Goal: Check status: Check status

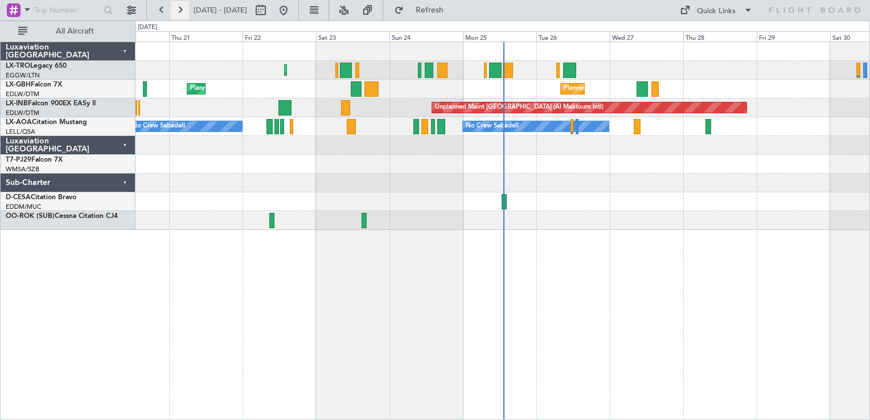
click at [178, 11] on button at bounding box center [180, 10] width 18 height 18
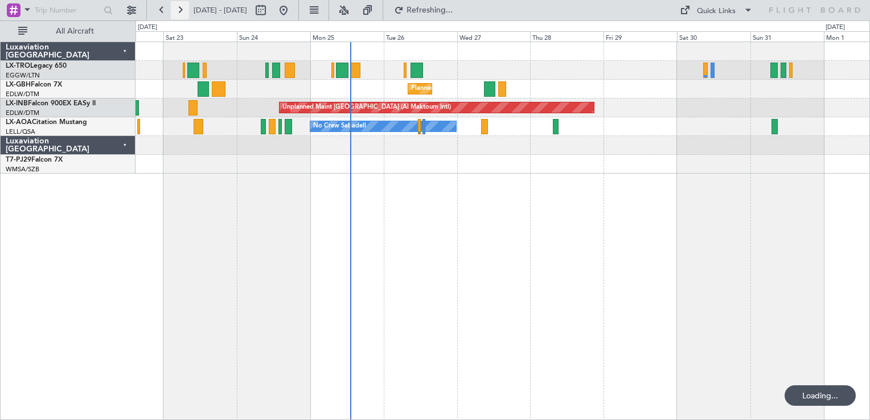
click at [178, 11] on button at bounding box center [180, 10] width 18 height 18
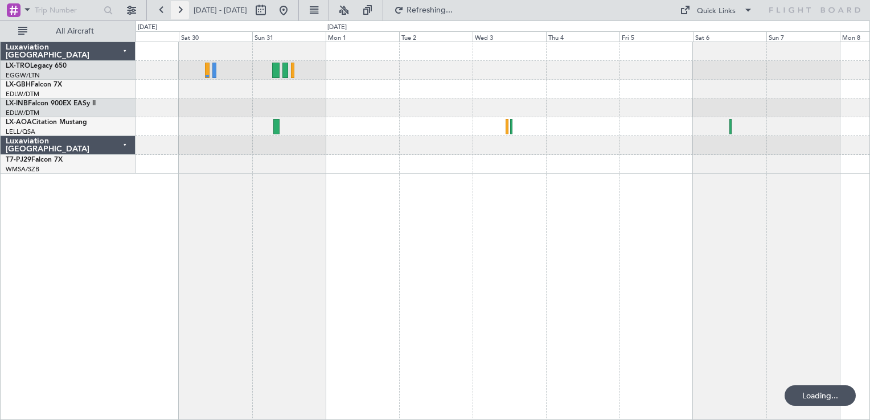
click at [178, 11] on button at bounding box center [180, 10] width 18 height 18
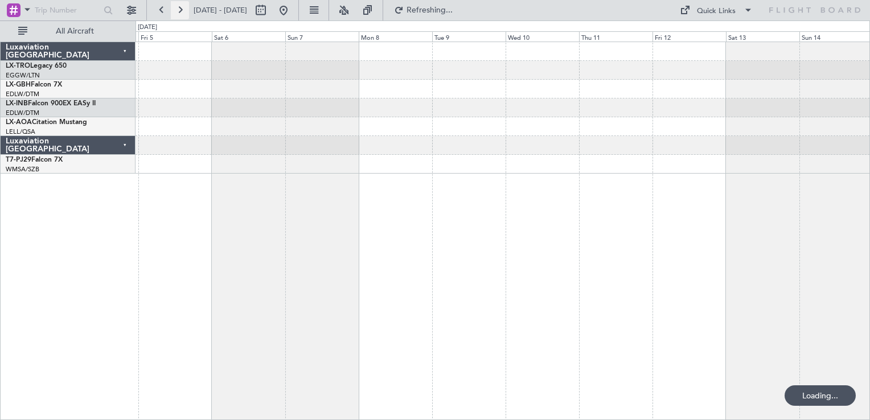
click at [178, 11] on button at bounding box center [180, 10] width 18 height 18
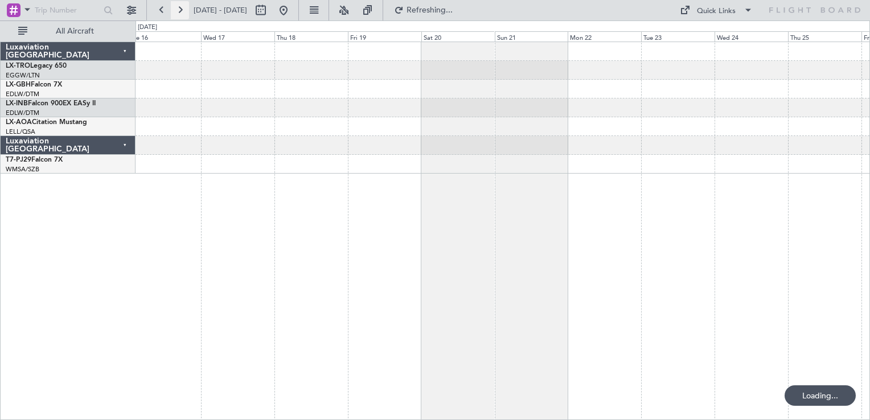
click at [178, 11] on button at bounding box center [180, 10] width 18 height 18
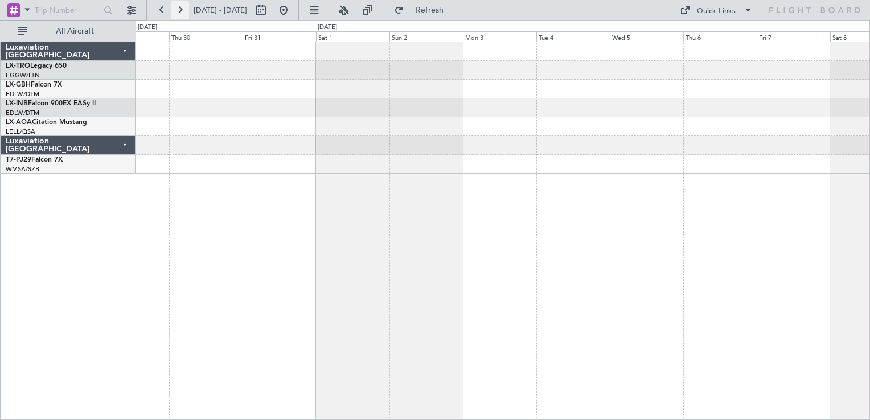
click at [178, 11] on button at bounding box center [180, 10] width 18 height 18
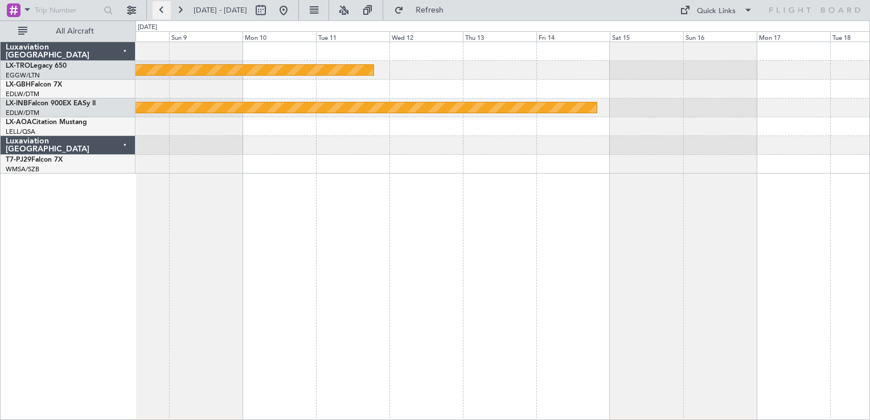
click at [160, 8] on button at bounding box center [162, 10] width 18 height 18
